Goal: Task Accomplishment & Management: Use online tool/utility

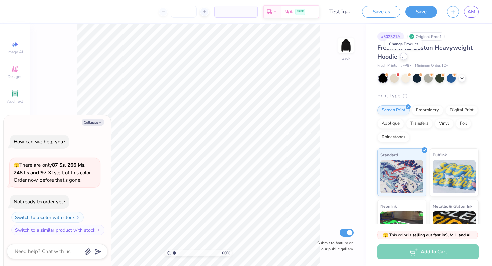
click at [402, 59] on div at bounding box center [403, 56] width 7 height 7
type textarea "x"
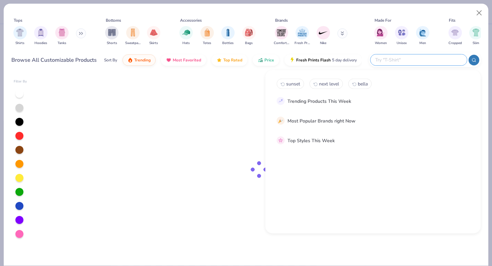
click at [422, 60] on input "text" at bounding box center [418, 60] width 88 height 8
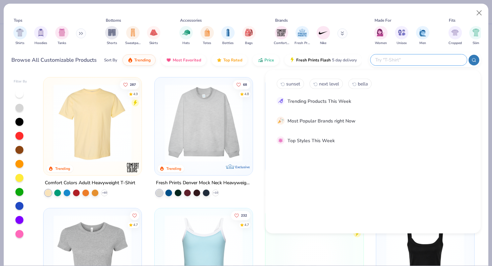
paste input "NKDC1963"
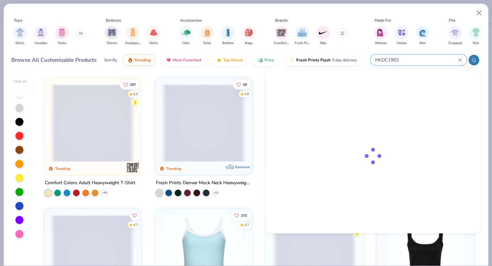
type input "NKDC1963"
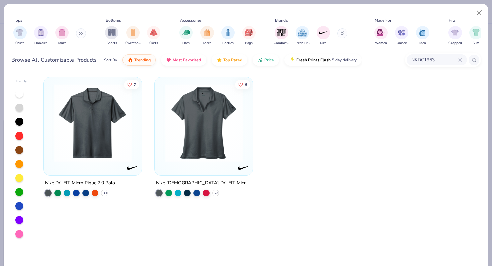
click at [89, 122] on img at bounding box center [92, 123] width 85 height 78
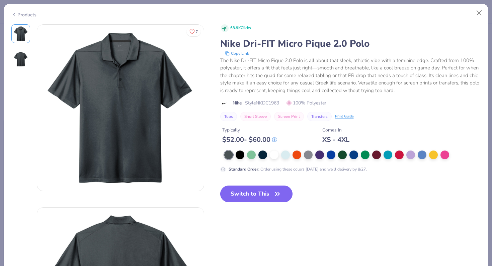
click at [251, 194] on button "Switch to This" at bounding box center [256, 194] width 73 height 17
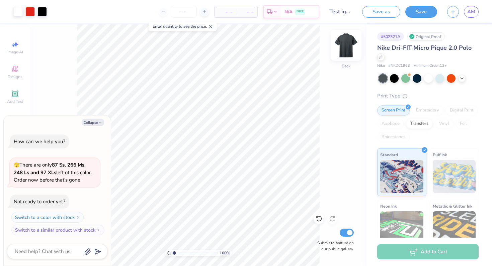
click at [346, 51] on img at bounding box center [345, 45] width 27 height 27
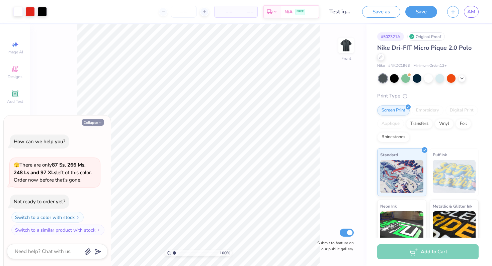
click at [96, 124] on button "Collapse" at bounding box center [93, 122] width 22 height 7
type textarea "x"
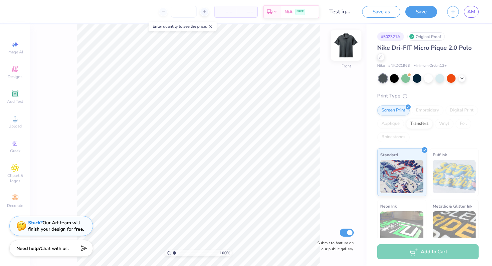
click at [351, 50] on img at bounding box center [345, 45] width 27 height 27
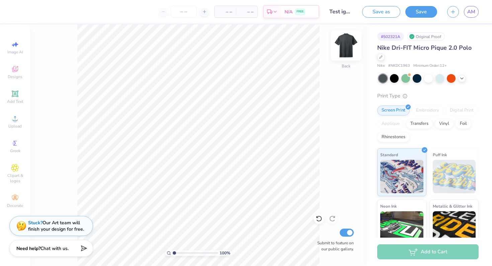
click at [349, 50] on img at bounding box center [345, 45] width 27 height 27
click at [11, 118] on div "Upload" at bounding box center [14, 122] width 23 height 20
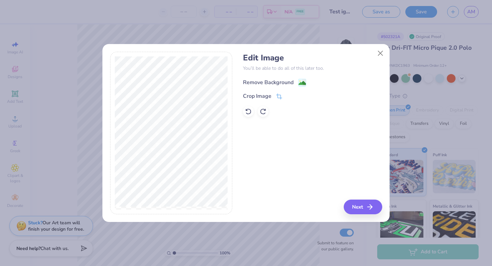
click at [276, 81] on div "Remove Background" at bounding box center [268, 83] width 50 height 8
click at [357, 207] on button "Next" at bounding box center [363, 207] width 38 height 15
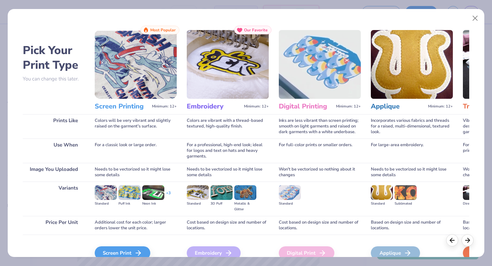
scroll to position [33, 0]
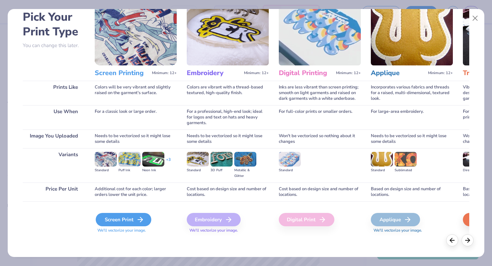
click at [128, 216] on div "Screen Print" at bounding box center [124, 219] width 56 height 13
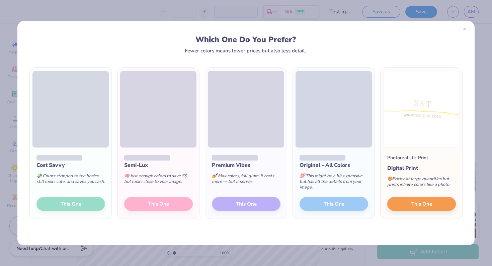
click at [462, 30] on icon at bounding box center [464, 29] width 5 height 5
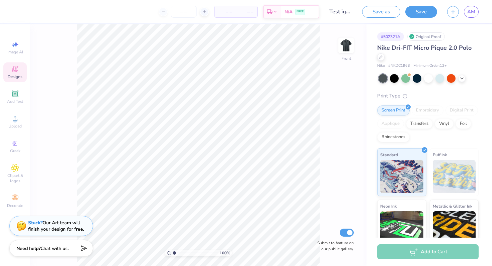
click at [14, 64] on div "Designs" at bounding box center [14, 73] width 23 height 20
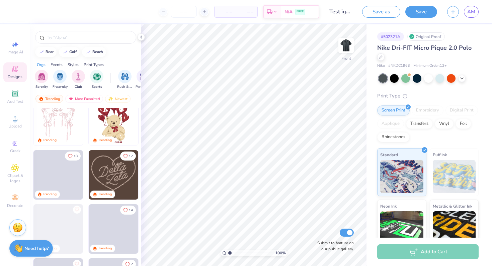
scroll to position [131, 0]
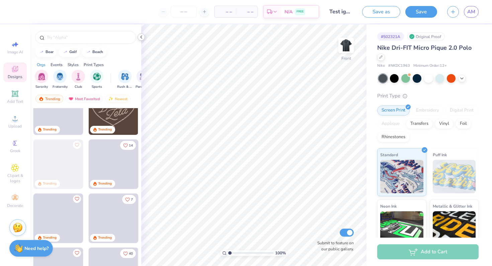
click at [141, 40] on div at bounding box center [140, 36] width 7 height 7
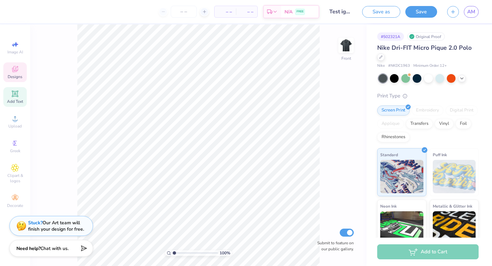
click at [13, 93] on icon at bounding box center [14, 93] width 5 height 5
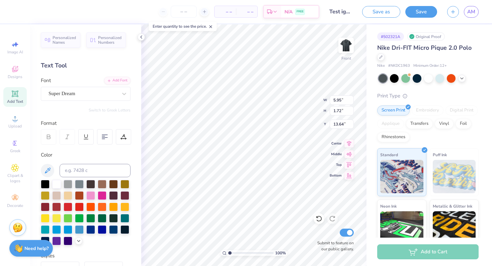
scroll to position [0, 0]
type textarea "S S T"
click at [120, 93] on div at bounding box center [124, 94] width 12 height 12
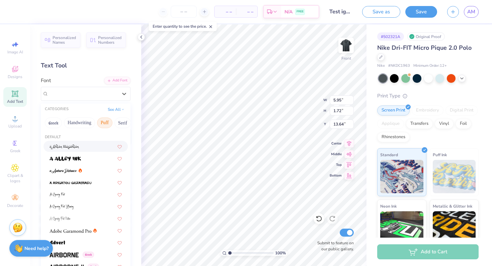
scroll to position [0, 23]
click at [102, 120] on button "Serif" at bounding box center [100, 123] width 16 height 11
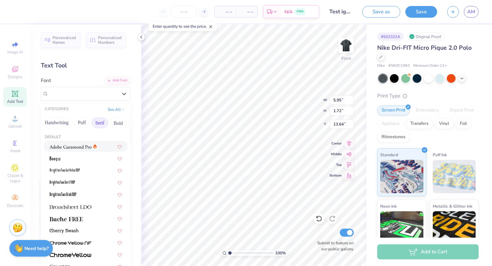
click at [78, 150] on div at bounding box center [85, 146] width 84 height 11
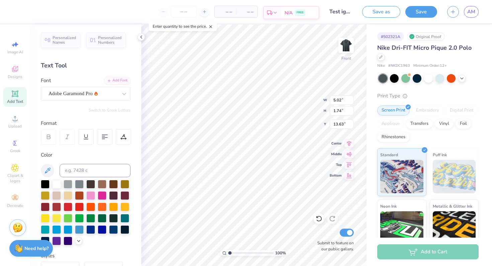
type input "8.87"
type input "3.84"
type input "1.33"
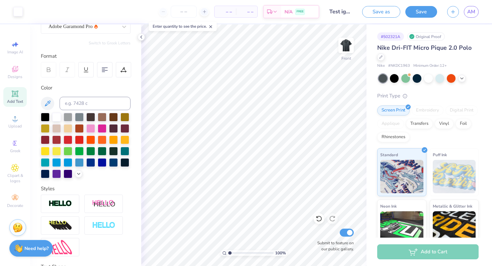
scroll to position [0, 0]
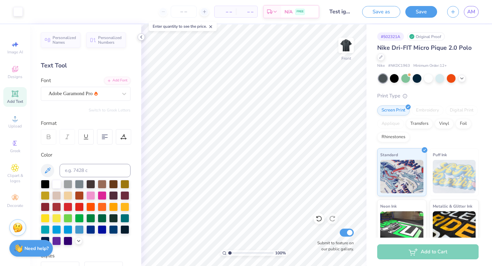
click at [142, 36] on polyline at bounding box center [140, 37] width 1 height 3
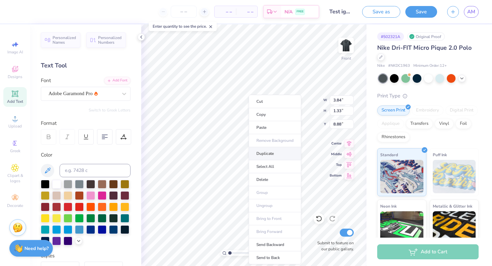
click at [270, 153] on li "Duplicate" at bounding box center [274, 153] width 52 height 13
type input "10.93"
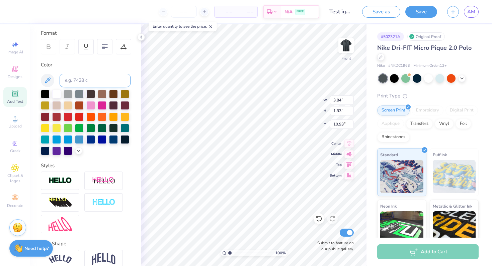
scroll to position [122, 0]
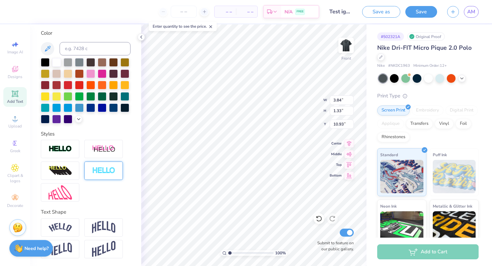
type textarea "__________"
click at [99, 172] on img at bounding box center [103, 171] width 23 height 8
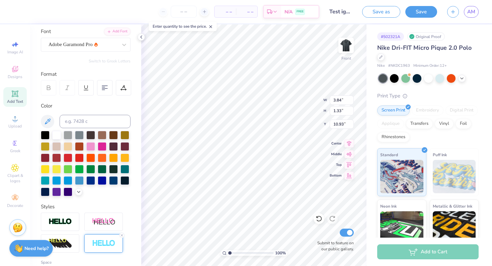
scroll to position [0, 0]
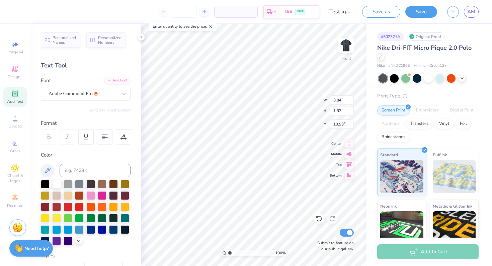
click at [75, 86] on div "Font Adobe Garamond Pro" at bounding box center [86, 89] width 90 height 24
click at [75, 92] on div "Adobe Garamond Pro" at bounding box center [83, 94] width 70 height 10
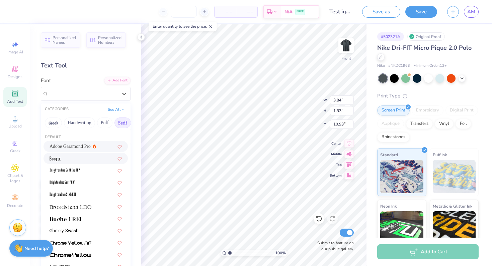
click at [65, 156] on div at bounding box center [85, 158] width 72 height 7
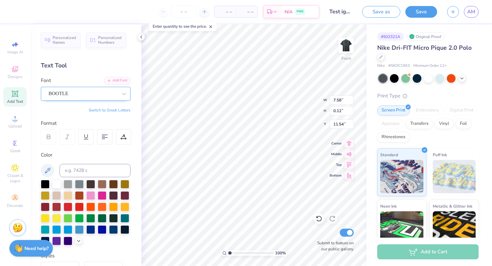
click at [85, 95] on div "BOOTLE" at bounding box center [83, 94] width 70 height 10
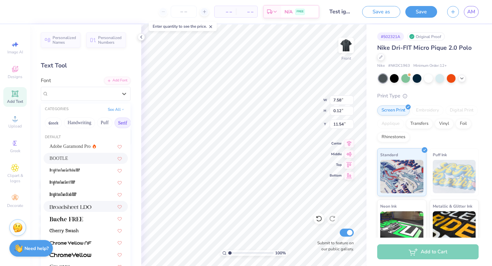
scroll to position [15, 0]
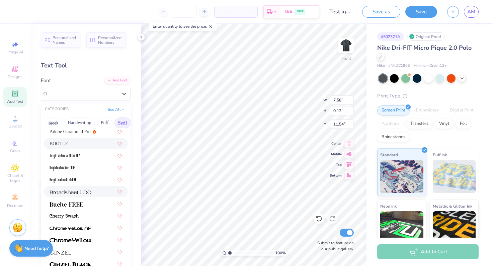
click at [78, 193] on img at bounding box center [70, 192] width 42 height 5
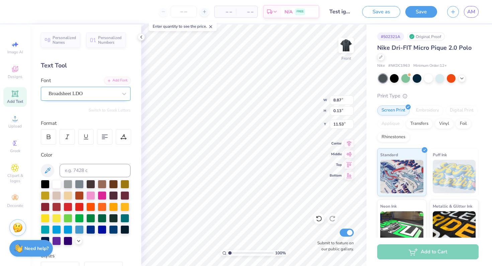
click at [86, 92] on div "Broadsheet LDO" at bounding box center [83, 94] width 70 height 10
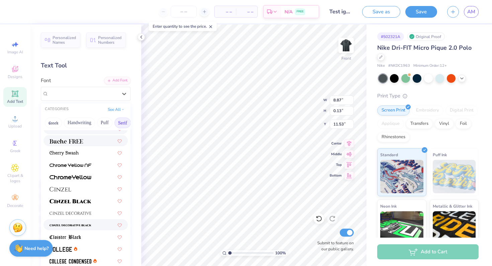
scroll to position [87, 0]
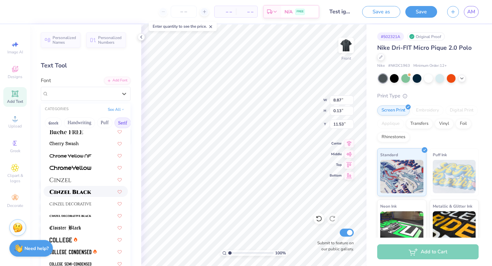
click at [67, 188] on span at bounding box center [70, 191] width 42 height 7
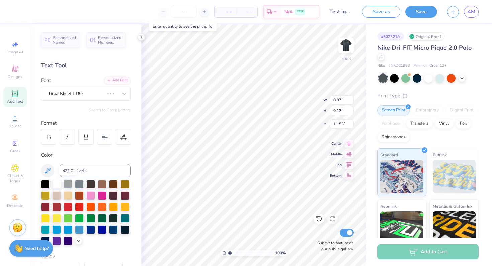
type input "9.43"
type input "0.12"
type input "11.54"
click at [8, 203] on div "Decorate" at bounding box center [14, 202] width 23 height 20
click at [16, 47] on icon at bounding box center [15, 44] width 8 height 8
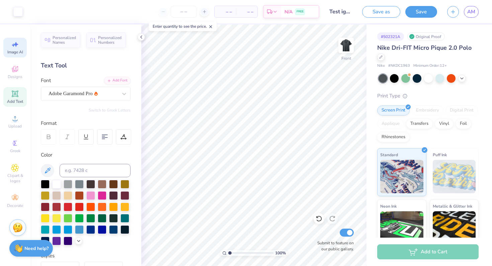
select select "4"
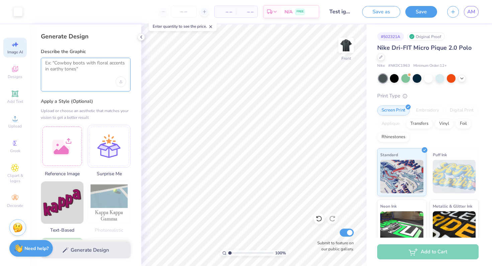
click at [97, 69] on textarea at bounding box center [85, 68] width 81 height 17
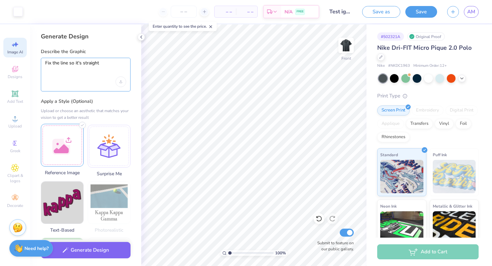
type textarea "Fix the line so it's straight"
click at [58, 148] on div at bounding box center [62, 145] width 43 height 43
click at [119, 82] on div "Upload image" at bounding box center [120, 82] width 11 height 11
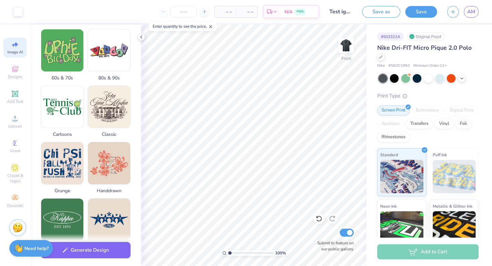
scroll to position [325, 0]
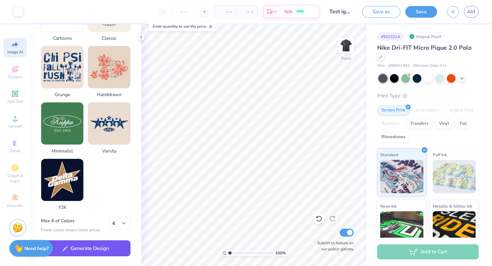
click at [82, 254] on button "Generate Design" at bounding box center [86, 249] width 90 height 16
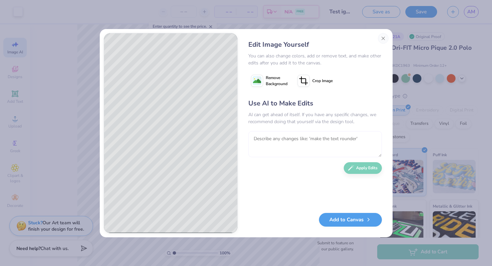
click at [306, 141] on textarea at bounding box center [314, 144] width 133 height 26
type textarea "make the line straight. all fonts should be yellow"
click at [356, 167] on button "Apply Edits" at bounding box center [362, 167] width 38 height 12
click at [265, 138] on textarea at bounding box center [314, 144] width 133 height 26
type textarea "make the line 2 inches longer on each side"
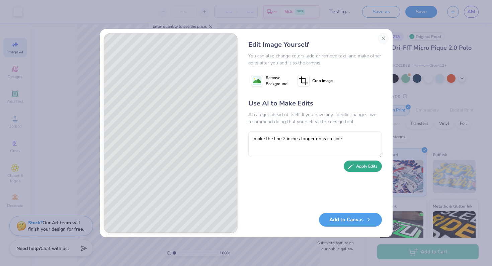
click at [365, 166] on button "Apply Edits" at bounding box center [362, 167] width 38 height 12
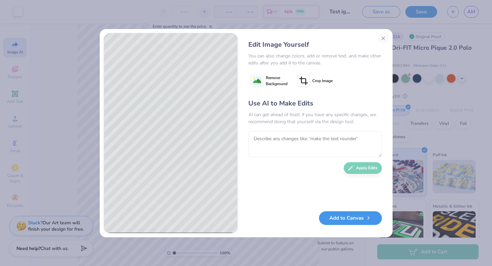
click at [333, 220] on button "Add to Canvas" at bounding box center [350, 219] width 63 height 14
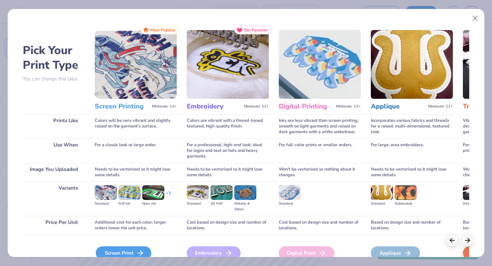
click at [130, 247] on div "Screen Print" at bounding box center [124, 253] width 56 height 13
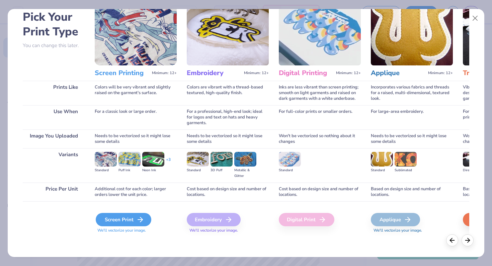
click at [131, 223] on div "Screen Print" at bounding box center [124, 219] width 56 height 13
click at [135, 214] on div "Screen Print" at bounding box center [124, 219] width 56 height 13
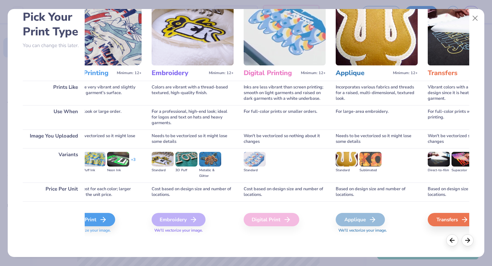
scroll to position [0, 0]
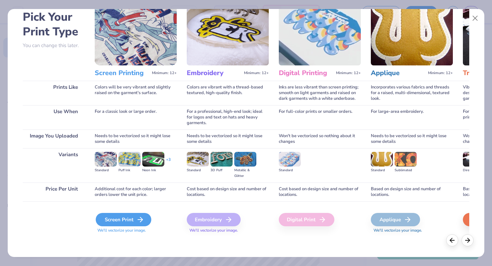
click at [134, 216] on div "Screen Print" at bounding box center [124, 219] width 56 height 13
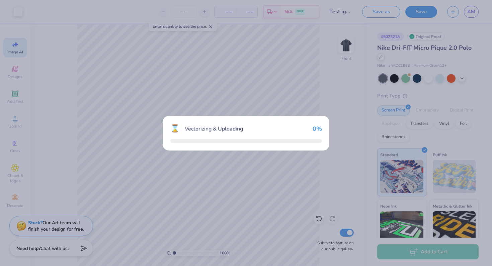
scroll to position [305, 0]
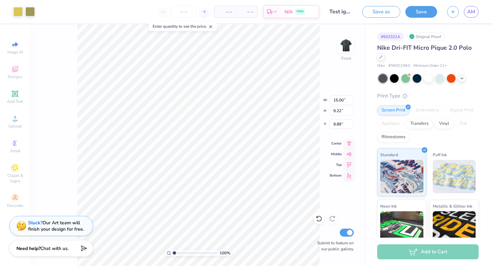
type input "3.84"
type input "1.33"
type input "8.88"
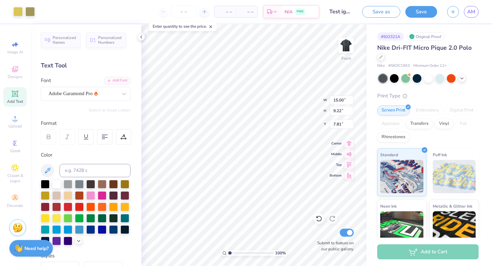
type input "9.89"
type input "8.68"
type input "0.85"
type input "1.20"
type input "17.91"
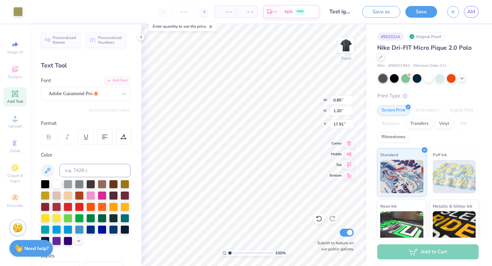
type input "1.17"
type input "0.84"
type input "17.93"
type input "2.44"
type input "0.84"
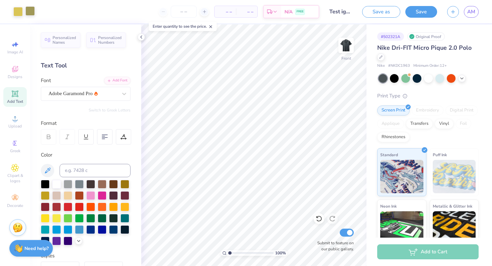
click at [32, 12] on div at bounding box center [29, 10] width 9 height 9
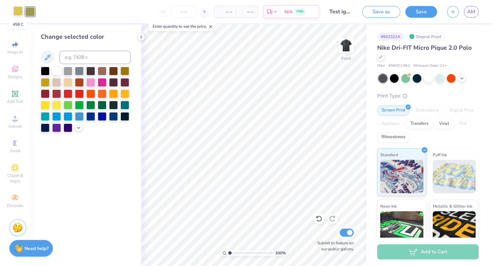
click at [14, 9] on div at bounding box center [17, 10] width 9 height 9
click at [27, 11] on div at bounding box center [29, 10] width 9 height 9
click at [77, 55] on input at bounding box center [95, 57] width 71 height 13
type input "458"
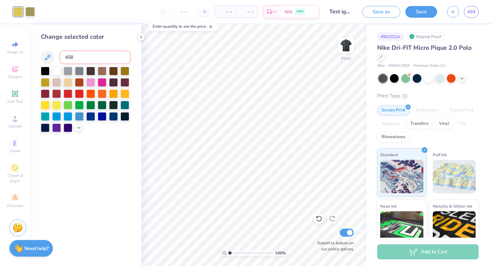
type input "458"
click at [80, 125] on icon at bounding box center [78, 127] width 5 height 5
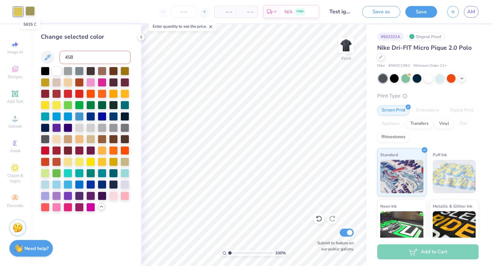
click at [32, 13] on div at bounding box center [29, 10] width 9 height 9
click at [75, 61] on input "458" at bounding box center [95, 57] width 71 height 13
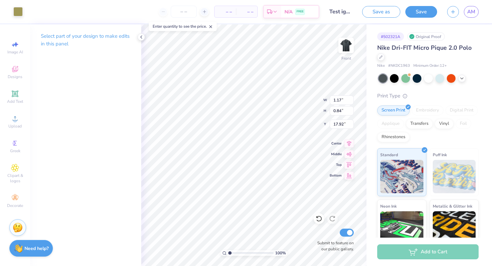
type input "1.15"
type input "0.82"
type input "17.94"
type input "2.31"
type input "0.87"
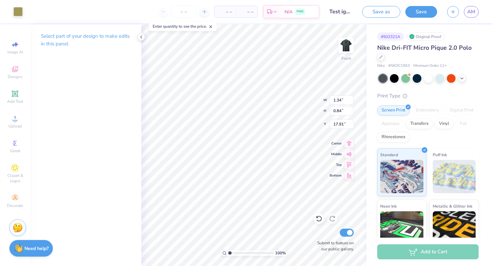
type input "17.90"
click at [22, 9] on div at bounding box center [17, 10] width 9 height 9
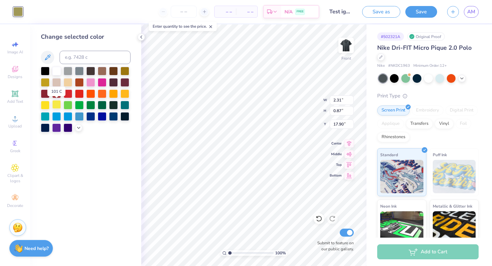
click at [56, 106] on div at bounding box center [56, 104] width 9 height 9
type input "13.67"
type input "1.72"
type input "17.40"
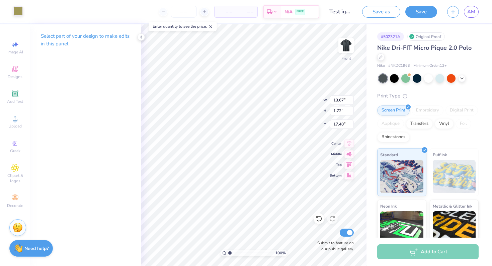
click at [17, 13] on div at bounding box center [17, 10] width 9 height 9
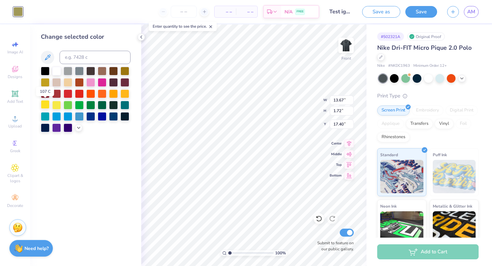
click at [45, 103] on div at bounding box center [45, 104] width 9 height 9
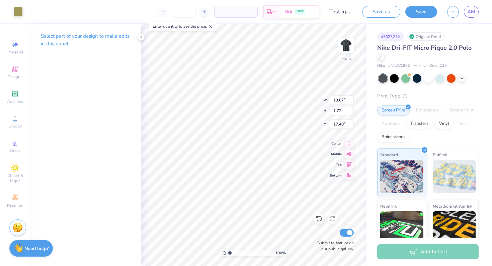
click at [71, 36] on p "Select part of your design to make edits in this panel" at bounding box center [86, 39] width 90 height 15
click at [140, 37] on icon at bounding box center [140, 36] width 5 height 5
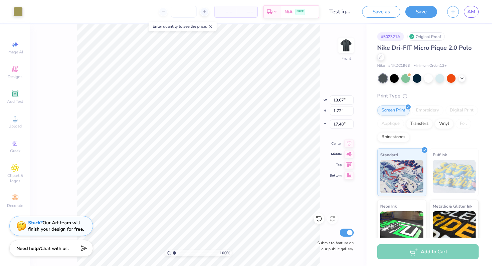
click at [96, 20] on div "– – Per Item – – Total Est. Delivery N/A FREE" at bounding box center [173, 11] width 291 height 23
click at [110, 8] on div "– – Per Item – – Total Est. Delivery N/A FREE" at bounding box center [173, 11] width 291 height 23
type input "2.83"
type input "4.51"
type input "9.89"
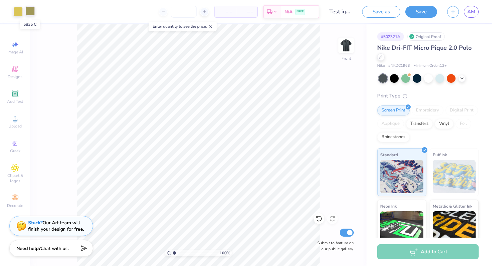
click at [30, 12] on div at bounding box center [29, 10] width 9 height 9
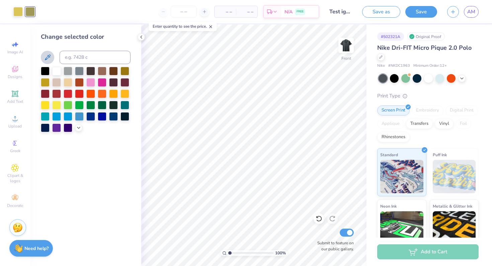
click at [49, 59] on icon at bounding box center [47, 57] width 8 height 8
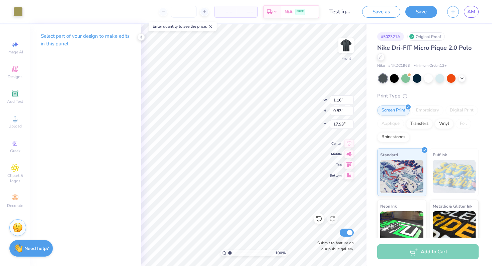
type input "2.83"
type input "4.51"
type input "9.89"
type input "1.16"
type input "0.83"
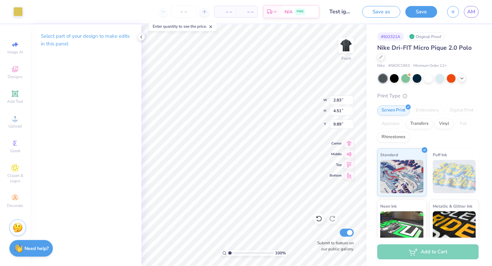
type input "17.93"
click at [16, 15] on div at bounding box center [17, 10] width 9 height 9
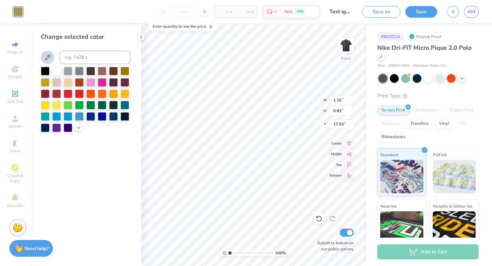
click at [50, 57] on icon at bounding box center [47, 57] width 8 height 8
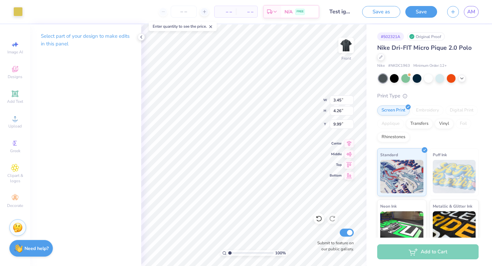
type input "7.10"
type input "4.51"
type input "7.72"
type input "3.37"
type input "9.89"
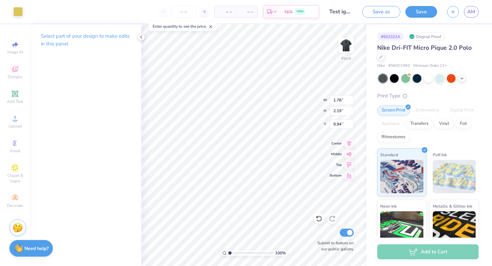
type input "3.65"
type input "2.32"
type input "12.78"
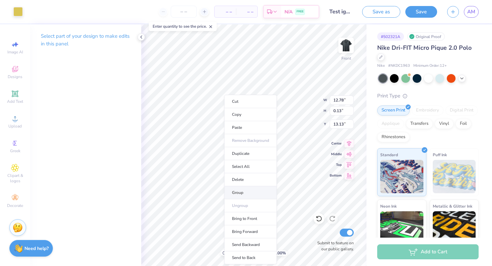
click at [241, 197] on li "Group" at bounding box center [250, 193] width 52 height 13
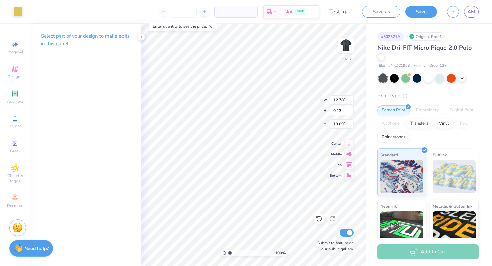
type input "13.09"
type input "11.50"
type input "0.12"
type input "1.78"
type input "2.19"
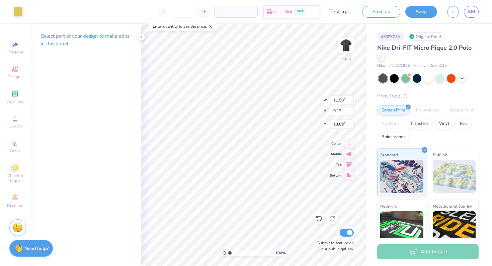
type input "9.94"
type input "3.65"
type input "2.32"
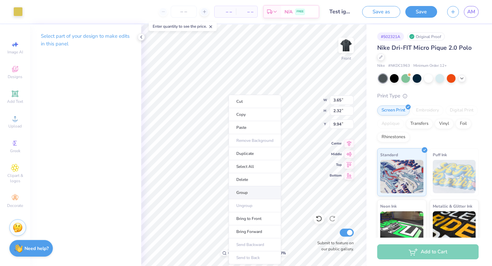
click at [247, 194] on li "Group" at bounding box center [254, 193] width 52 height 13
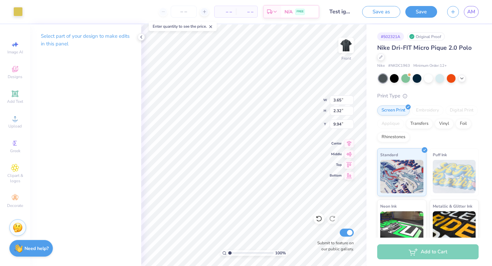
type input "5.66"
type input "2.37"
type input "8.94"
type input "3.75"
type input "1.57"
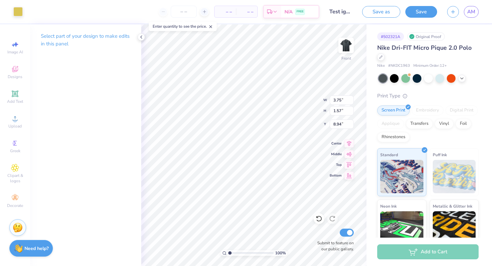
type input "8.89"
type input "11.02"
type input "9.74"
type input "0.10"
type input "1.16"
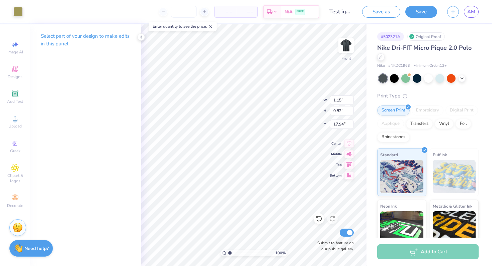
type input "0.83"
type input "17.93"
type input "2.34"
type input "0.84"
type input "1.68"
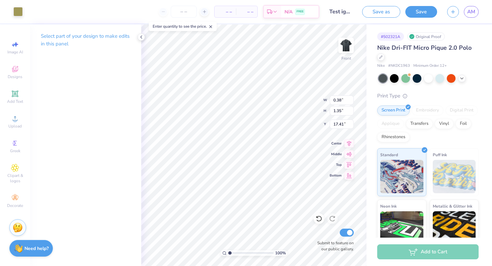
type input "1.41"
type input "1.36"
type input "2.44"
type input "1.42"
type input "11.77"
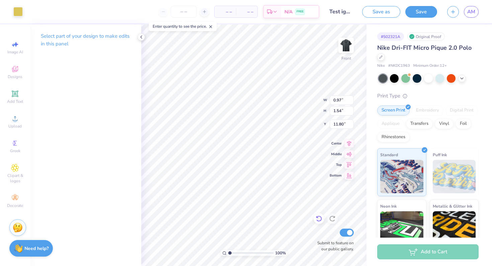
click at [319, 217] on icon at bounding box center [319, 219] width 6 height 6
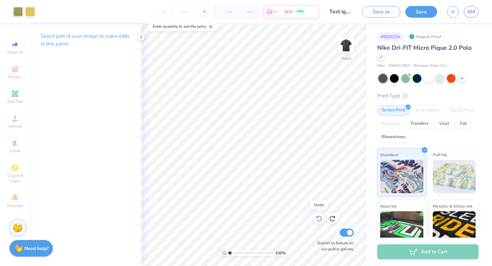
click at [319, 217] on icon at bounding box center [319, 219] width 6 height 6
click at [321, 221] on icon at bounding box center [318, 219] width 7 height 7
click at [318, 217] on icon at bounding box center [318, 219] width 7 height 7
